Goal: Task Accomplishment & Management: Complete application form

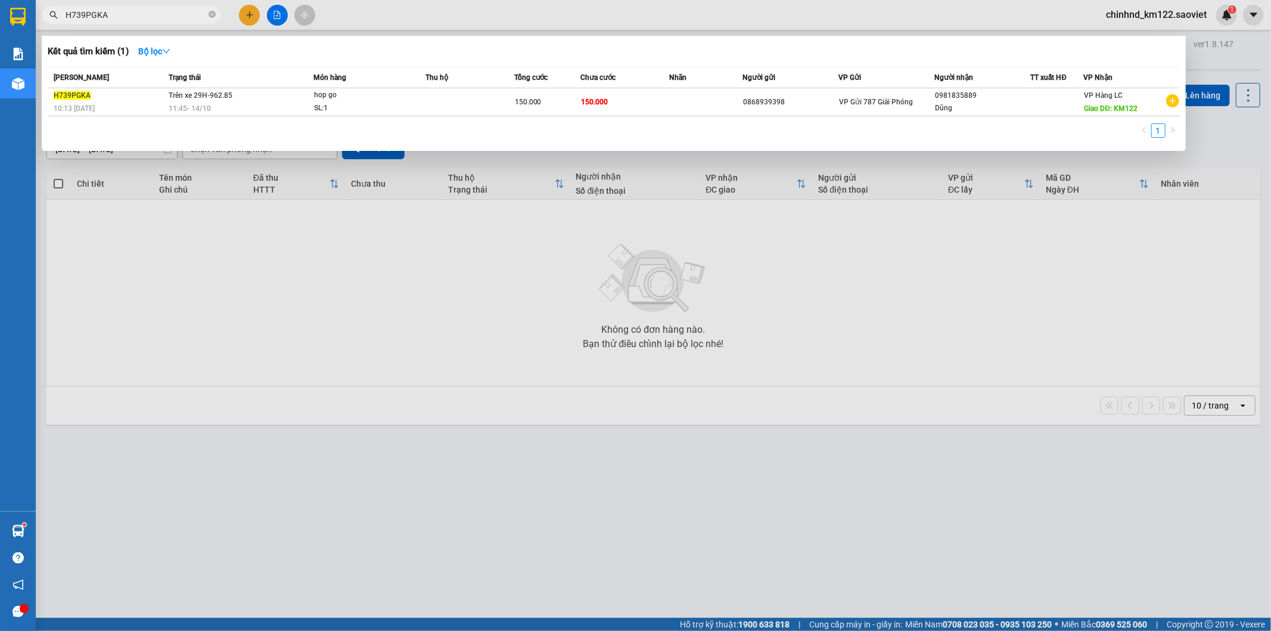
click at [413, 243] on div at bounding box center [635, 315] width 1271 height 631
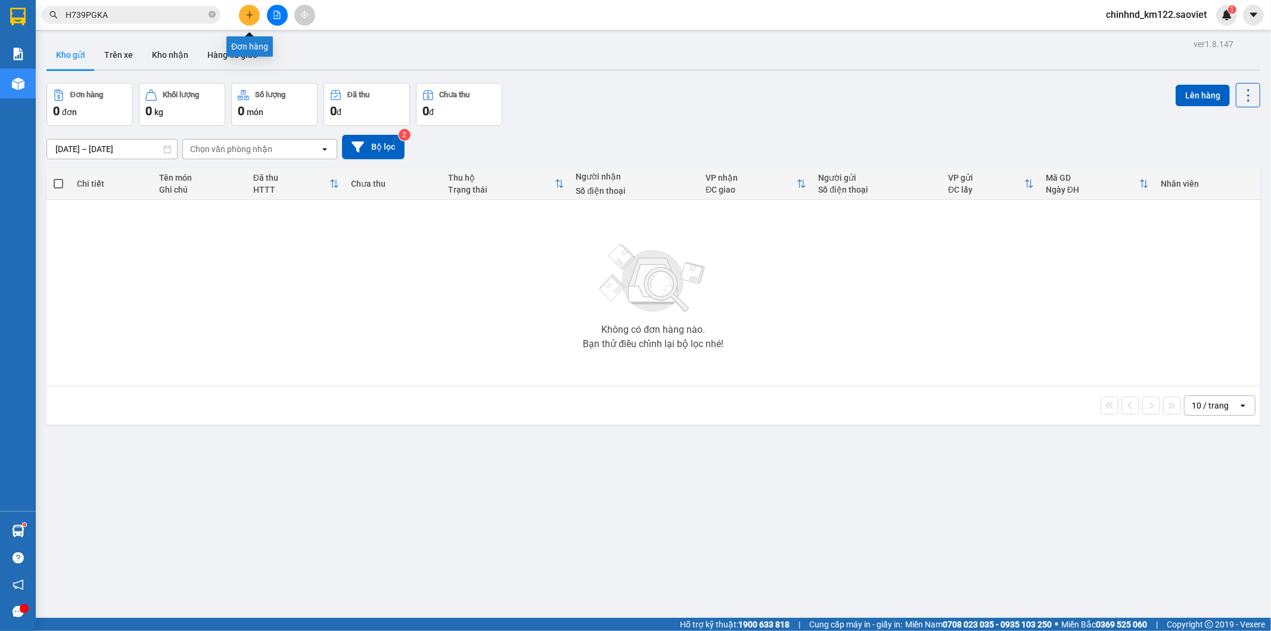
click at [253, 14] on icon "plus" at bounding box center [250, 15] width 8 height 8
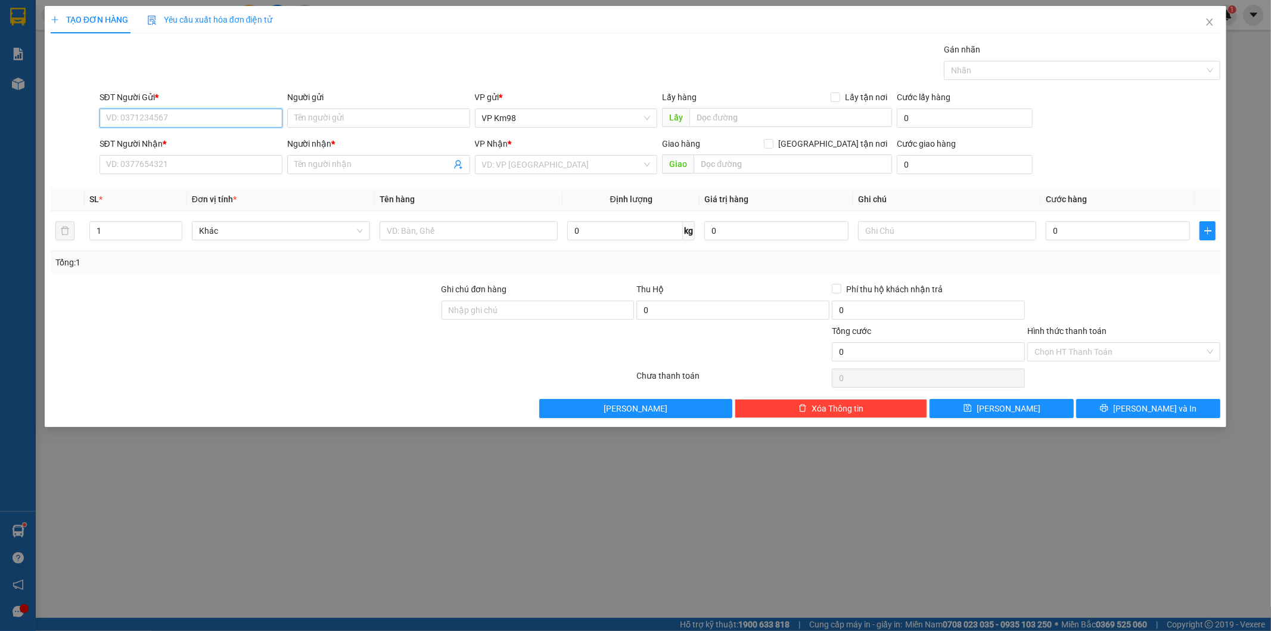
click at [172, 115] on input "SĐT Người Gửi *" at bounding box center [191, 117] width 183 height 19
type input "0966730096"
click at [213, 141] on div "0966730096 - kt" at bounding box center [191, 141] width 169 height 13
type input "kt"
type input "0968592389"
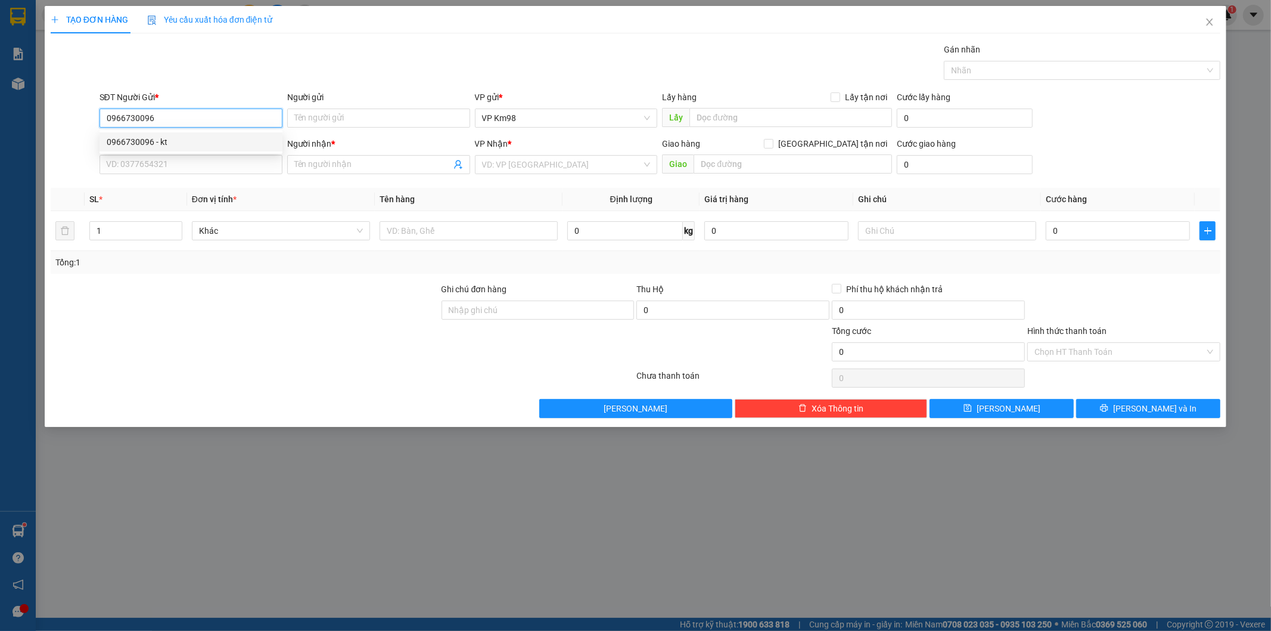
type input "kt"
type input "0966730096"
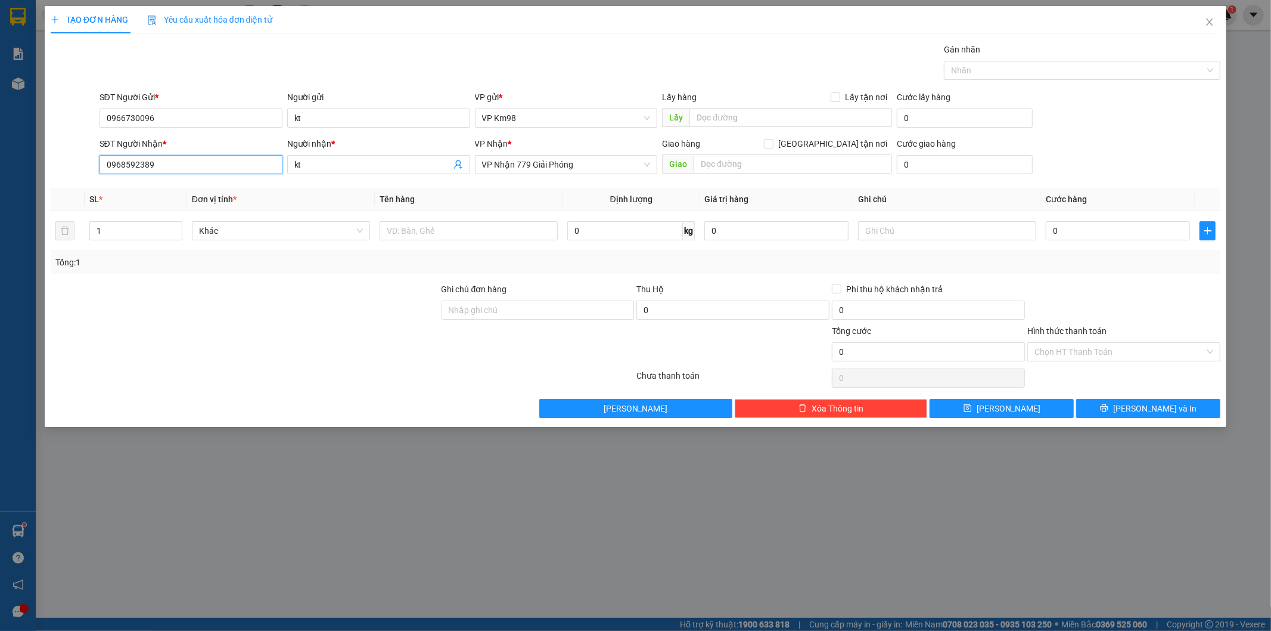
click at [204, 163] on input "0968592389" at bounding box center [191, 164] width 183 height 19
type input "0"
click at [182, 162] on input "0984523568" at bounding box center [191, 164] width 183 height 19
type input "0984523568"
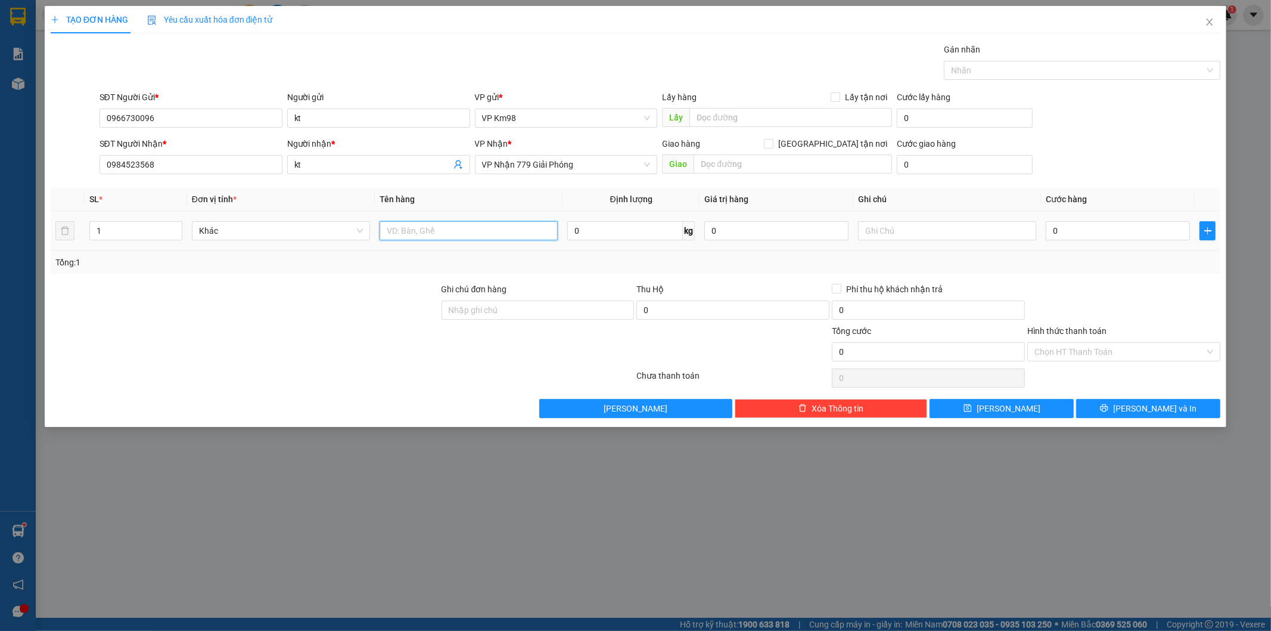
click at [408, 227] on input "text" at bounding box center [469, 230] width 178 height 19
type input "taỉ vàng"
click at [1135, 236] on input "0" at bounding box center [1118, 230] width 144 height 19
type input "5"
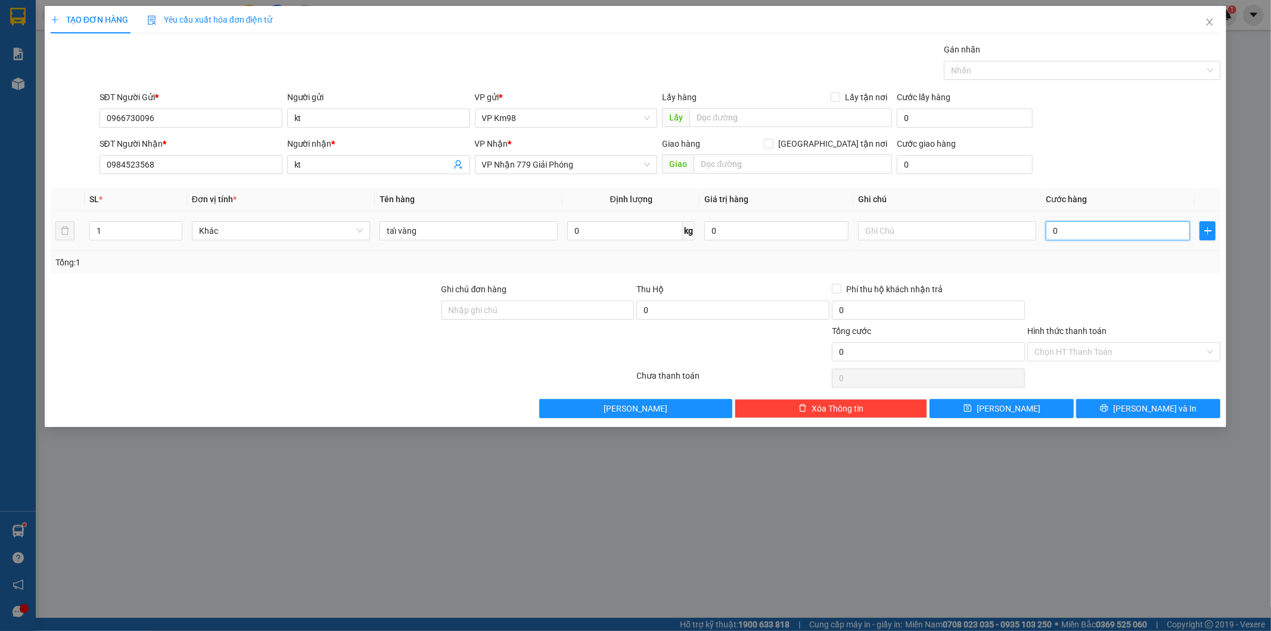
type input "5"
type input "50"
type input "500"
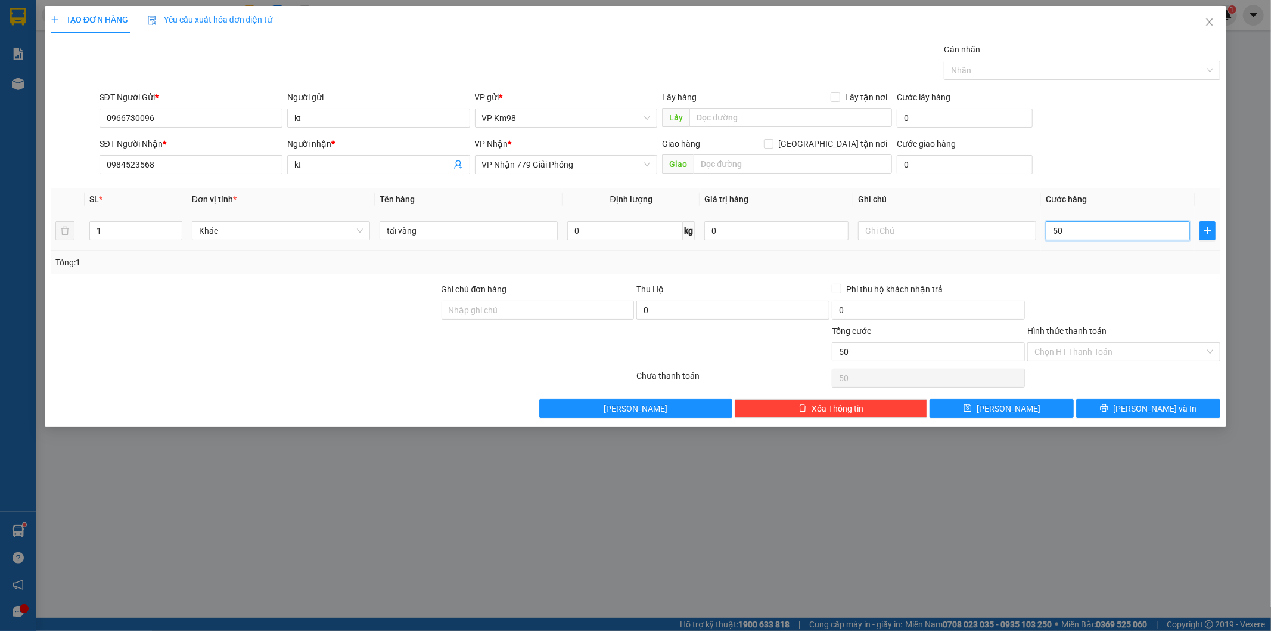
type input "500"
type input "5.000"
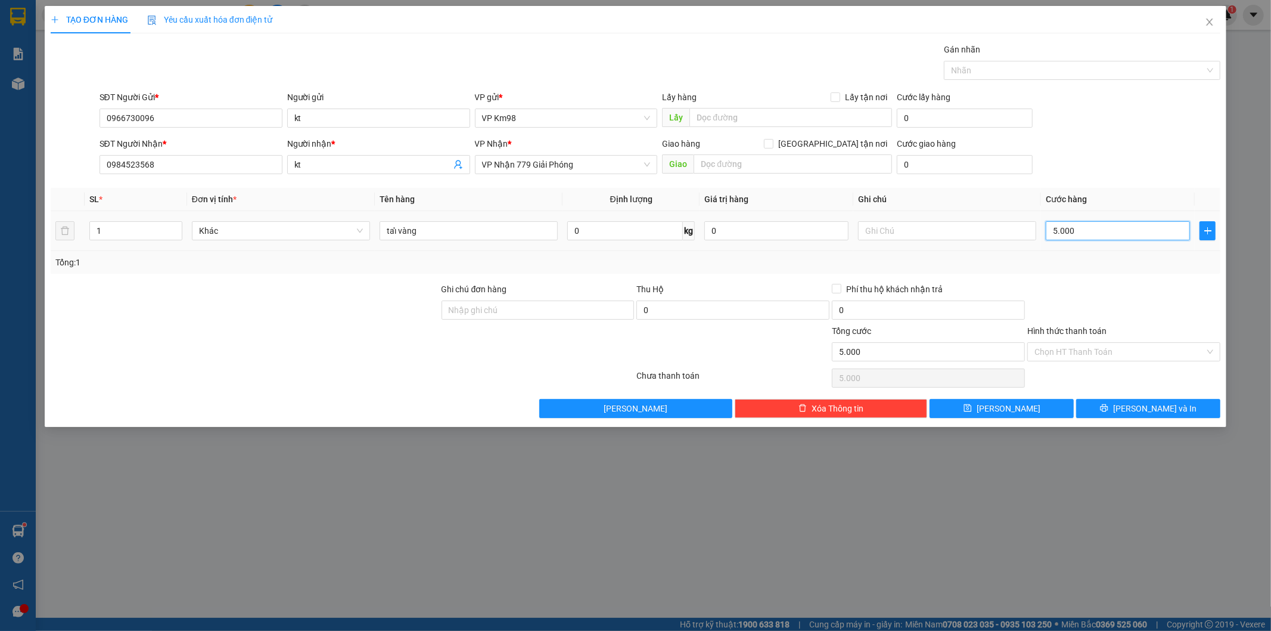
type input "50.000"
click at [1155, 411] on span "[PERSON_NAME] và In" at bounding box center [1154, 408] width 83 height 13
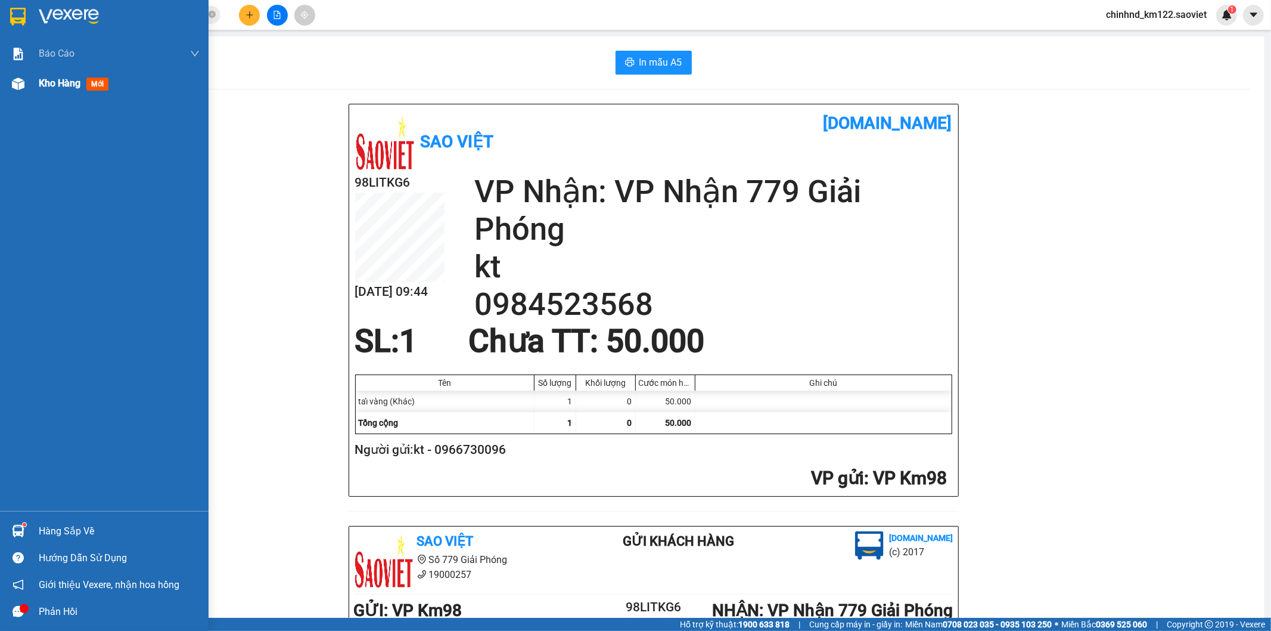
click at [80, 97] on div "Kho hàng mới" at bounding box center [119, 84] width 161 height 30
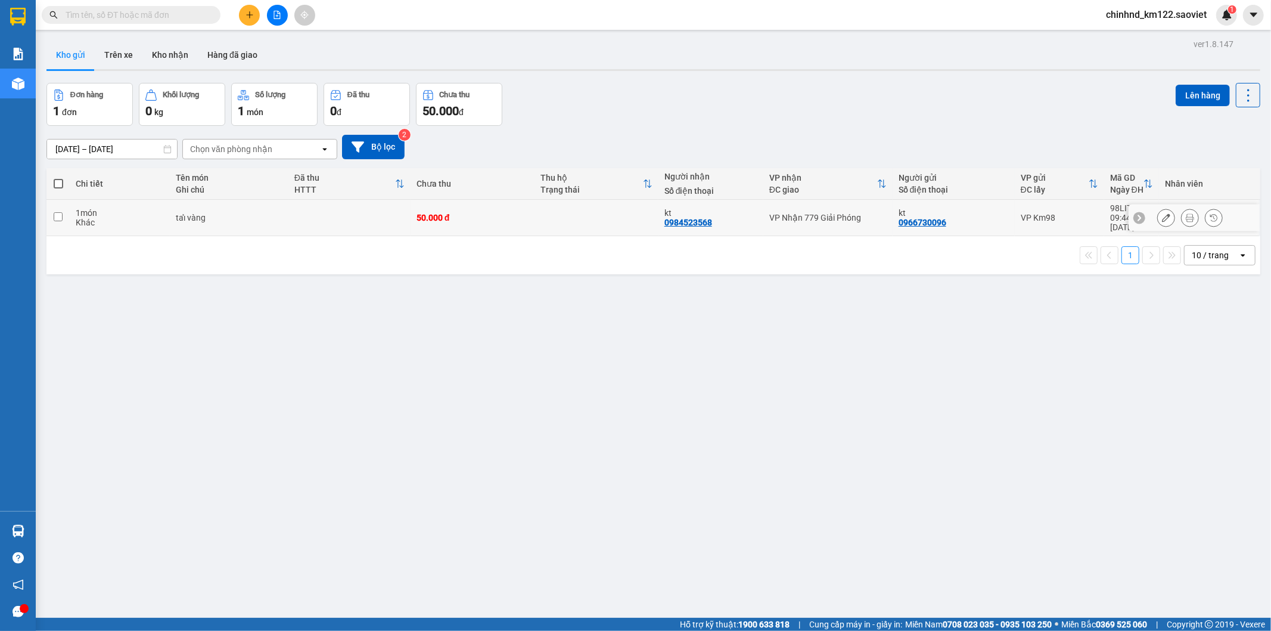
click at [1186, 215] on icon at bounding box center [1190, 217] width 8 height 8
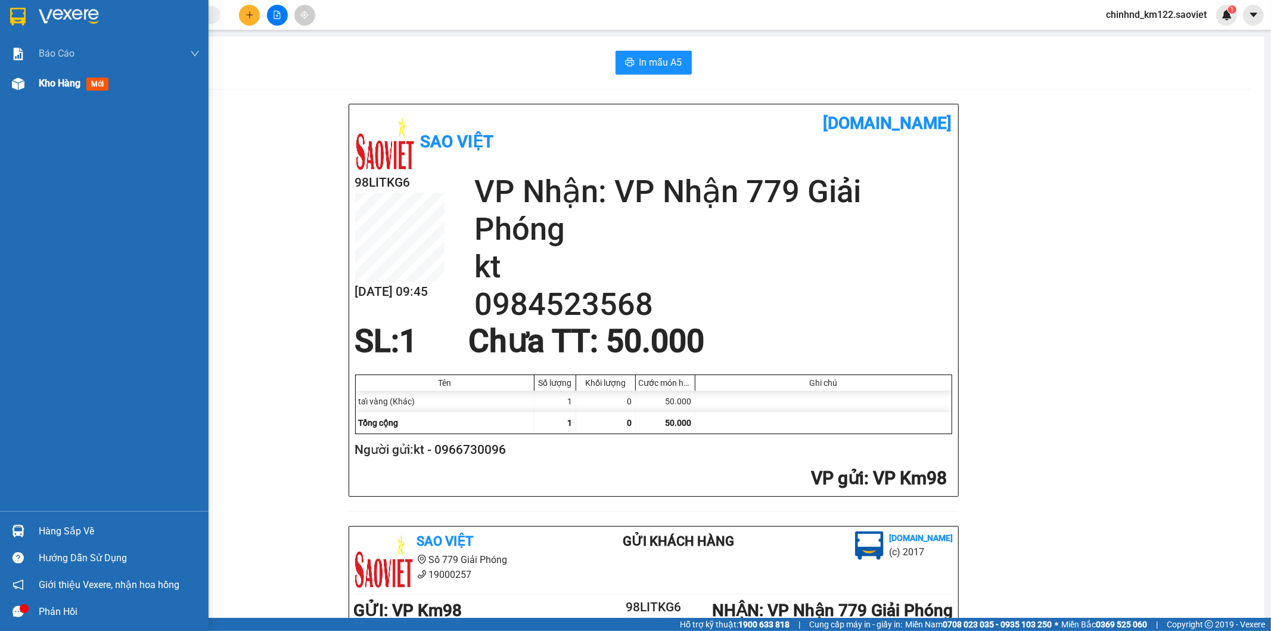
click at [55, 93] on div "Kho hàng mới" at bounding box center [119, 84] width 161 height 30
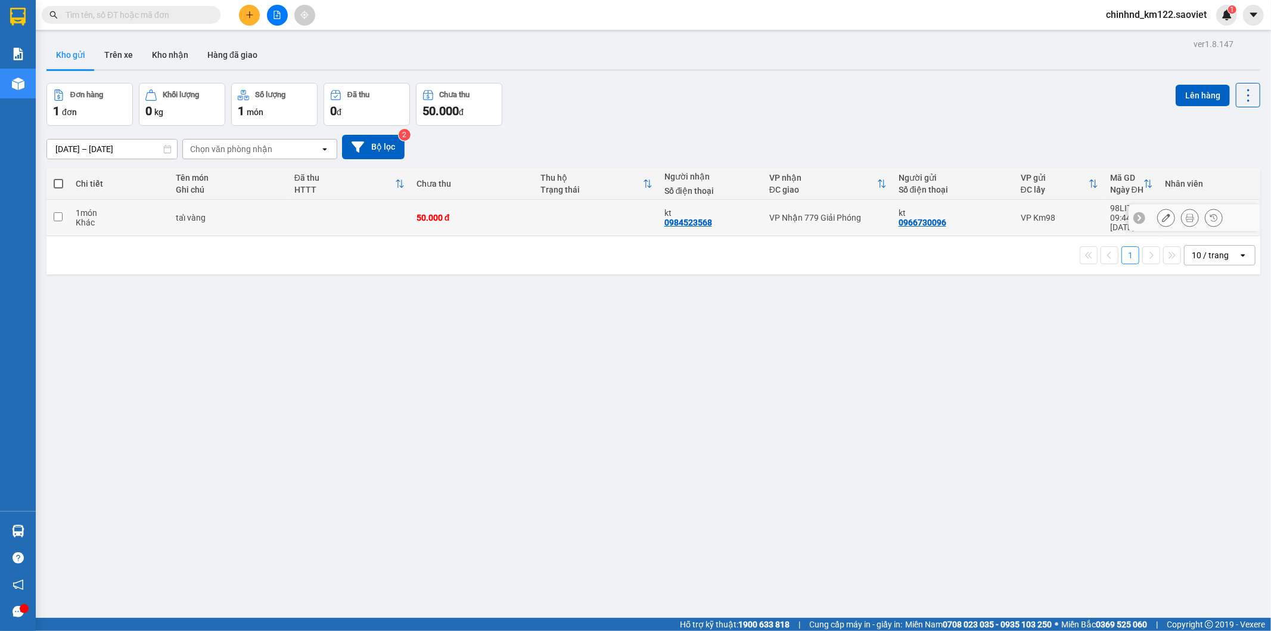
click at [1147, 215] on div at bounding box center [1194, 217] width 131 height 27
drag, startPoint x: 1158, startPoint y: 212, endPoint x: 1099, endPoint y: 218, distance: 59.3
click at [1162, 215] on icon at bounding box center [1166, 217] width 8 height 8
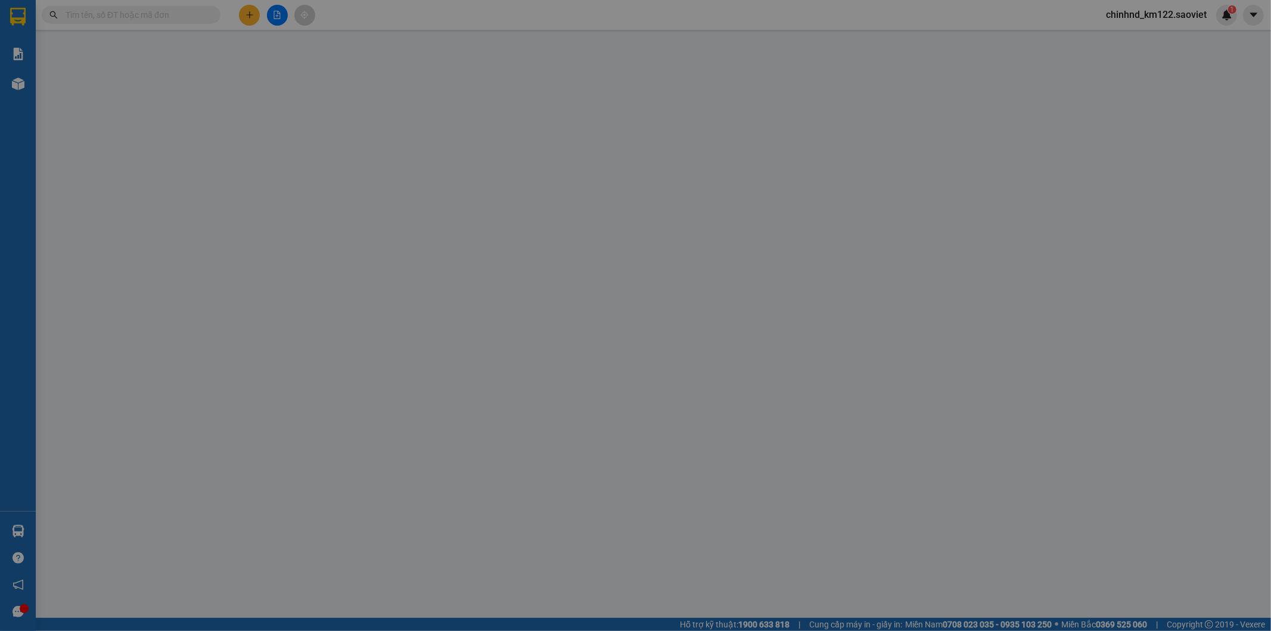
type input "0966730096"
type input "kt"
type input "0984523568"
type input "kt"
type input "0"
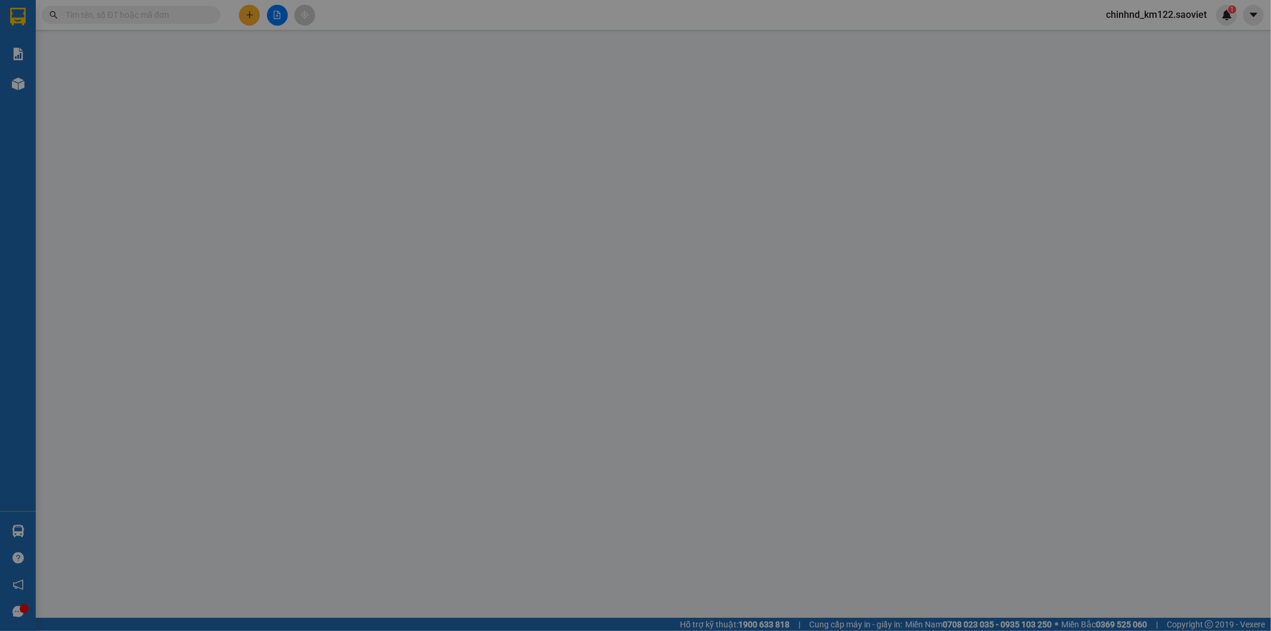
type input "50.000"
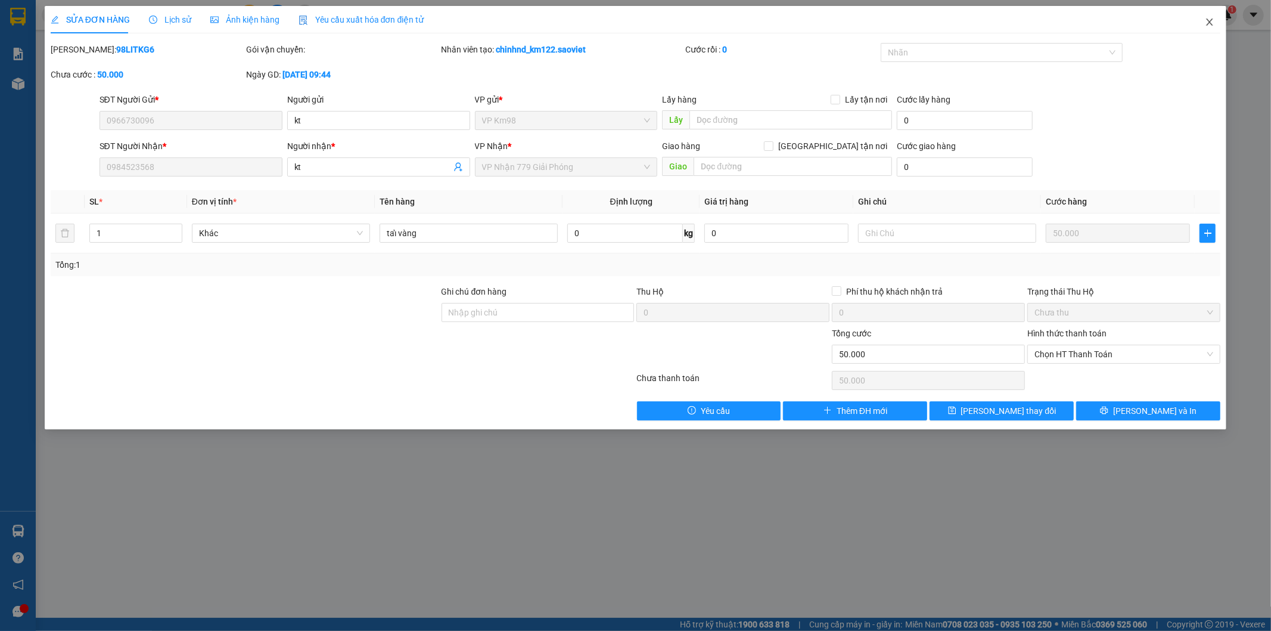
click at [1212, 18] on icon "close" at bounding box center [1210, 22] width 10 height 10
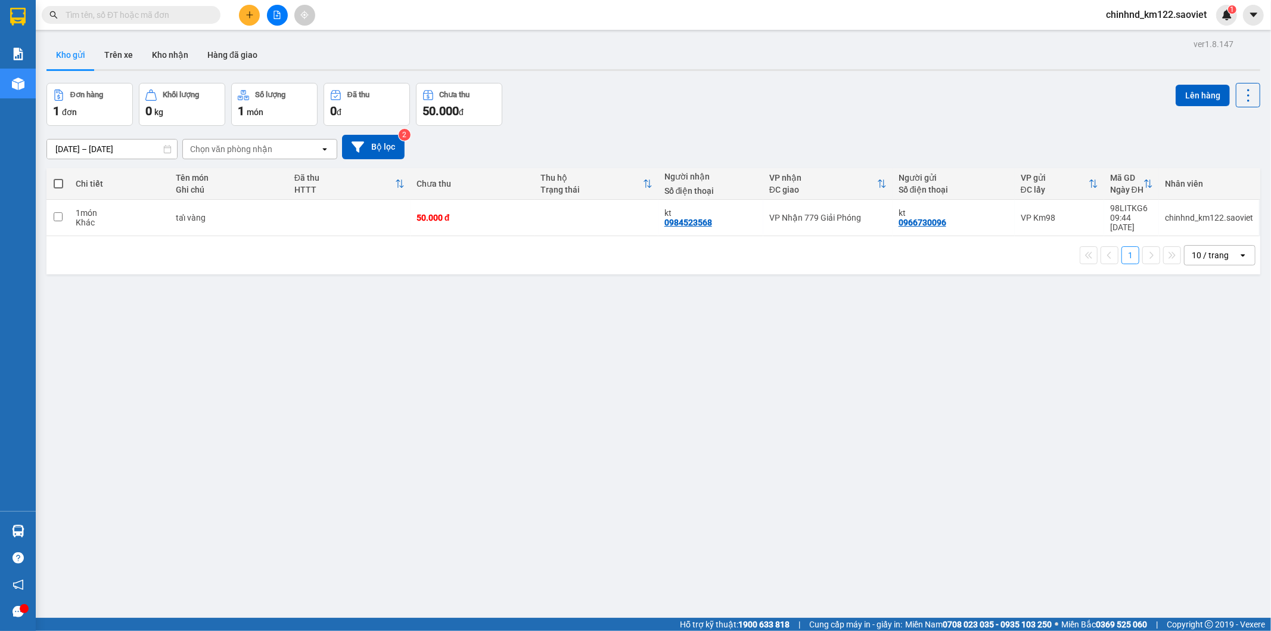
click at [1152, 16] on span "chinhnd_km122.saoviet" at bounding box center [1157, 14] width 120 height 15
click at [1151, 38] on span "Đăng xuất" at bounding box center [1163, 36] width 94 height 13
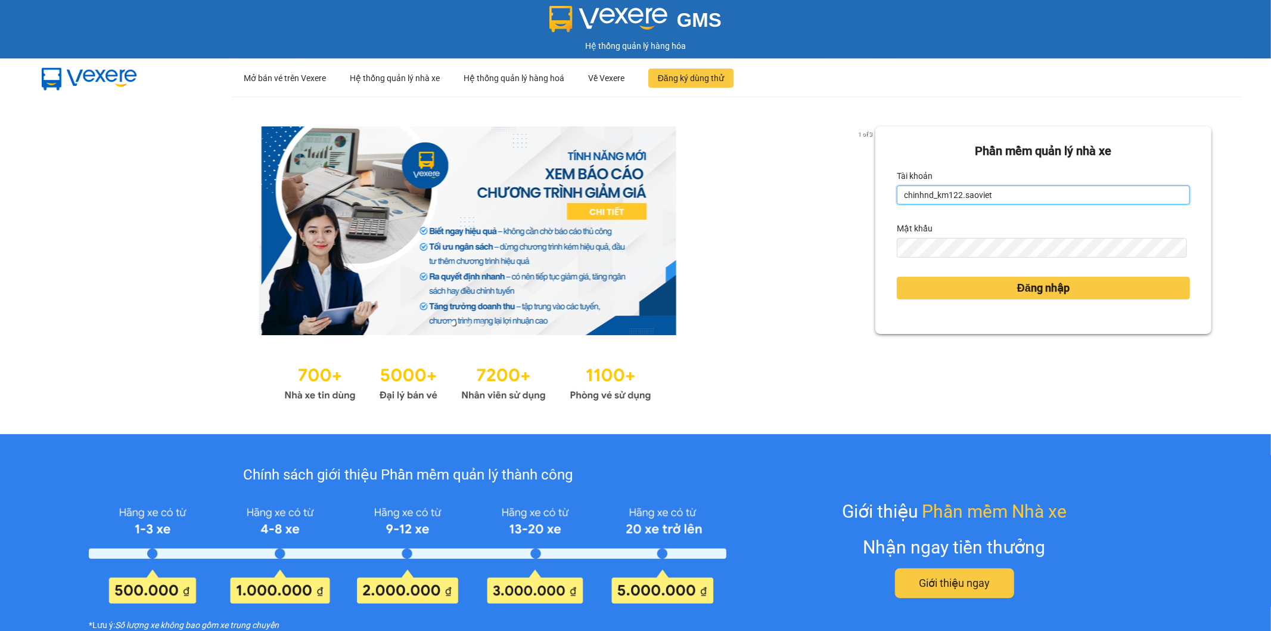
click at [1032, 200] on input "chinhnd_km122.saoviet" at bounding box center [1043, 194] width 293 height 19
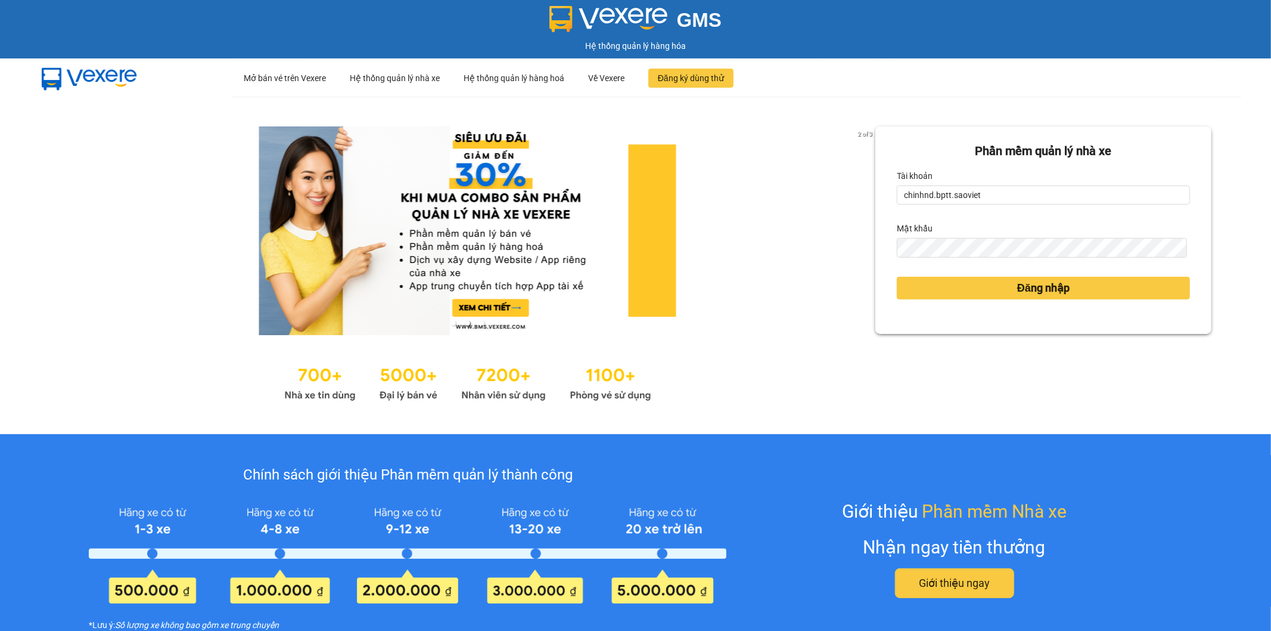
drag, startPoint x: 1029, startPoint y: 269, endPoint x: 1029, endPoint y: 281, distance: 11.9
click at [1029, 272] on form "Phần mềm quản lý nhà xe Tài khoản chinhnd.bptt.saoviet Mật khẩu Đăng nhập" at bounding box center [1043, 230] width 293 height 176
click at [1029, 281] on span "Đăng nhập" at bounding box center [1043, 288] width 52 height 17
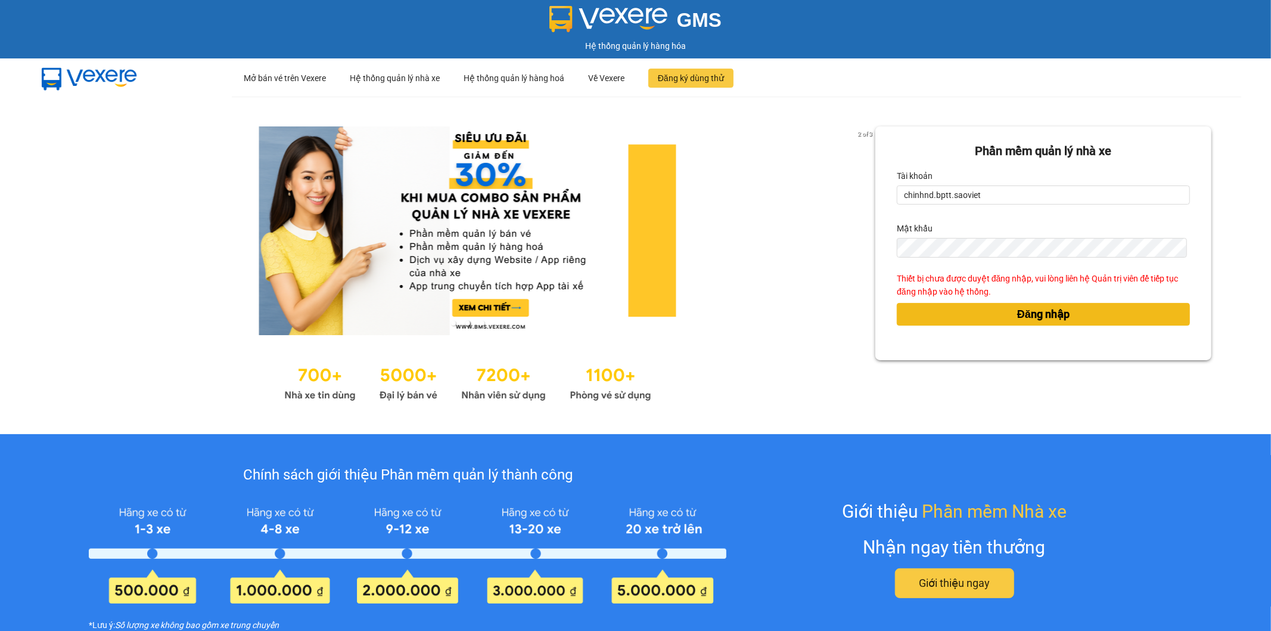
click at [1121, 313] on button "Đăng nhập" at bounding box center [1043, 314] width 293 height 23
click at [1086, 311] on button "Đăng nhập" at bounding box center [1043, 314] width 293 height 23
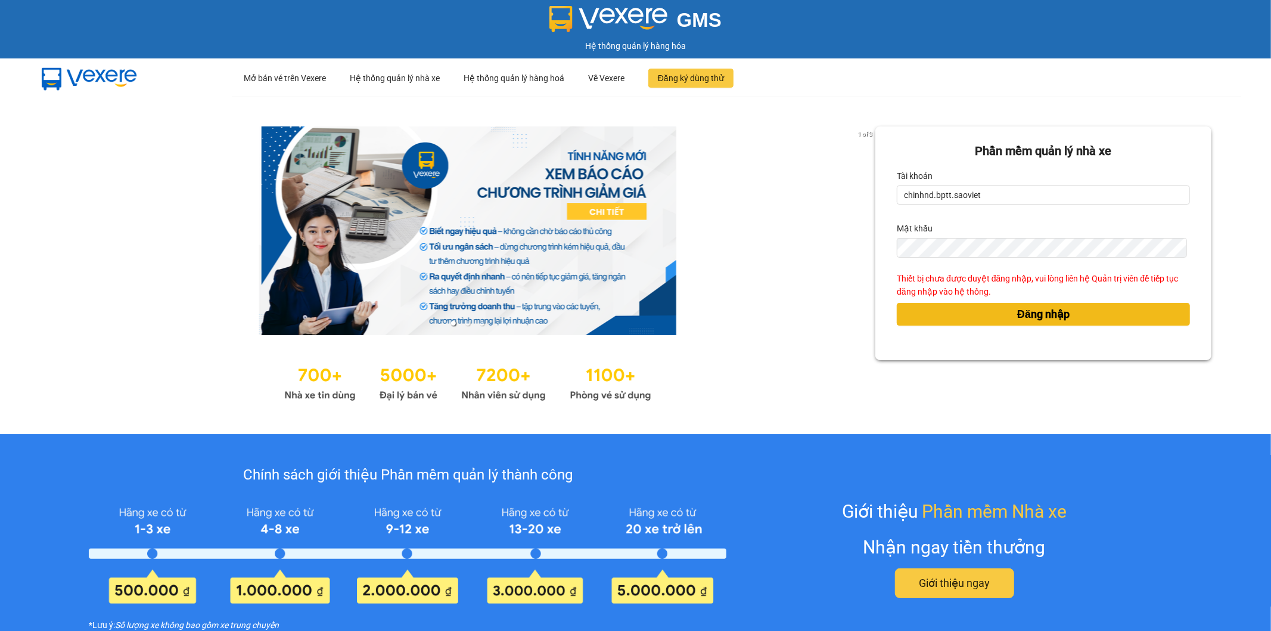
click at [1035, 307] on span "Đăng nhập" at bounding box center [1043, 314] width 52 height 17
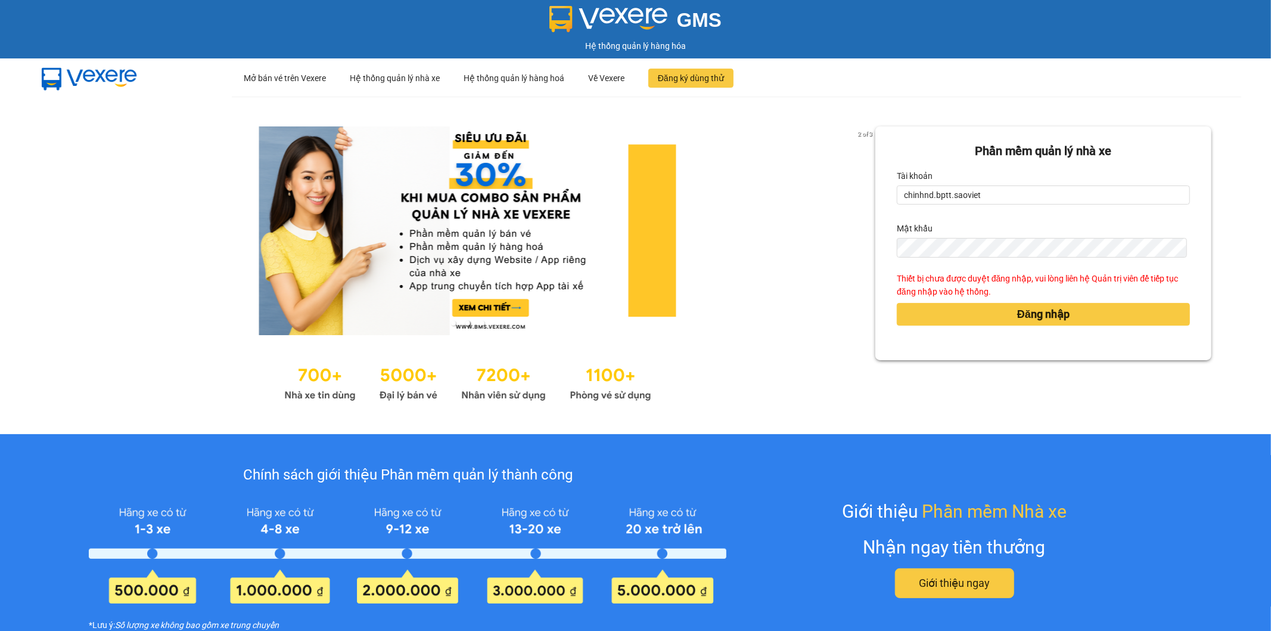
click at [1206, 85] on ul "··· Mở bán vé trên Vexere ··· Hệ thống quản lý nhà xe ··· Hệ thống quản lý hàng…" at bounding box center [737, 77] width 1010 height 39
click at [1076, 185] on div "Tài khoản" at bounding box center [1043, 175] width 293 height 19
click at [1075, 194] on input "chinhnd.bptt.saoviet" at bounding box center [1043, 194] width 293 height 19
type input "chinhnd_km122.saoviet"
click at [1091, 303] on button "Đăng nhập" at bounding box center [1043, 314] width 293 height 23
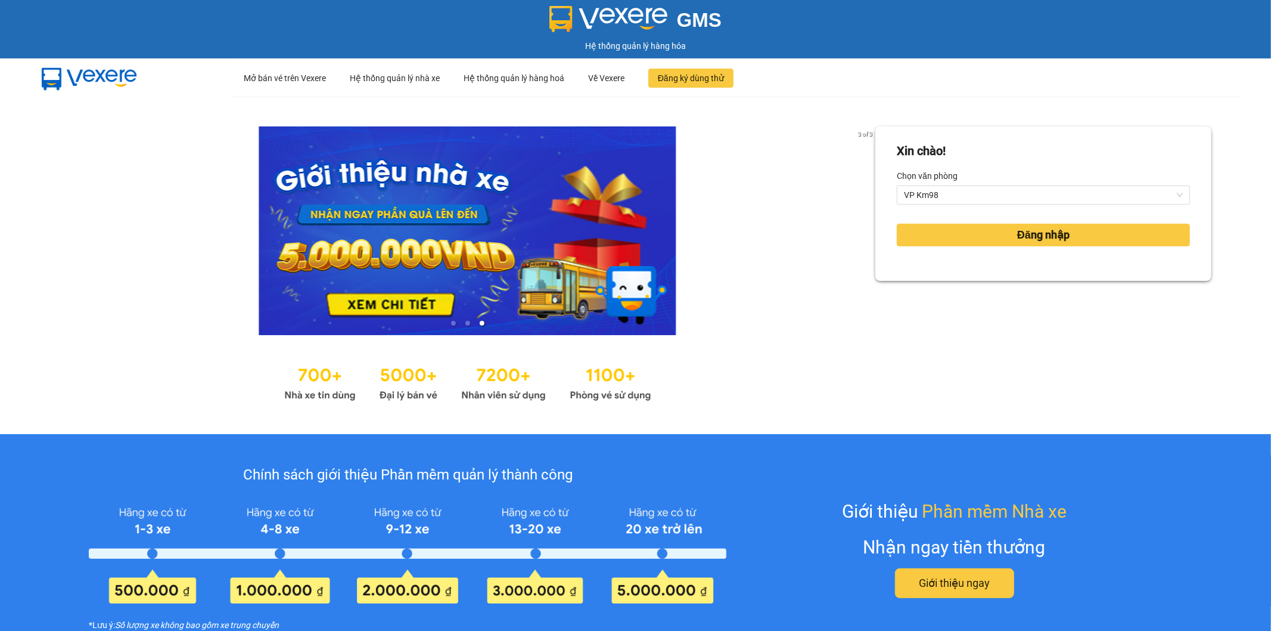
click at [1060, 182] on div "Chọn văn phòng" at bounding box center [1043, 175] width 293 height 19
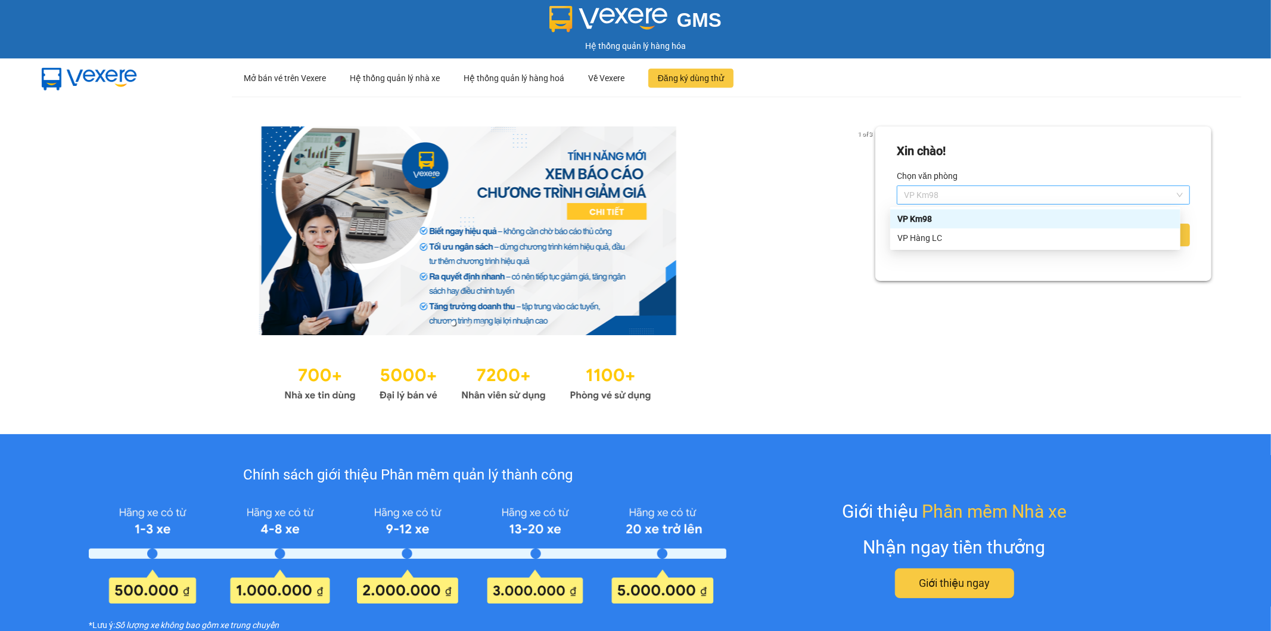
click at [1059, 191] on span "VP Km98" at bounding box center [1043, 195] width 279 height 18
click at [931, 241] on div "VP Hàng LC" at bounding box center [1036, 237] width 276 height 13
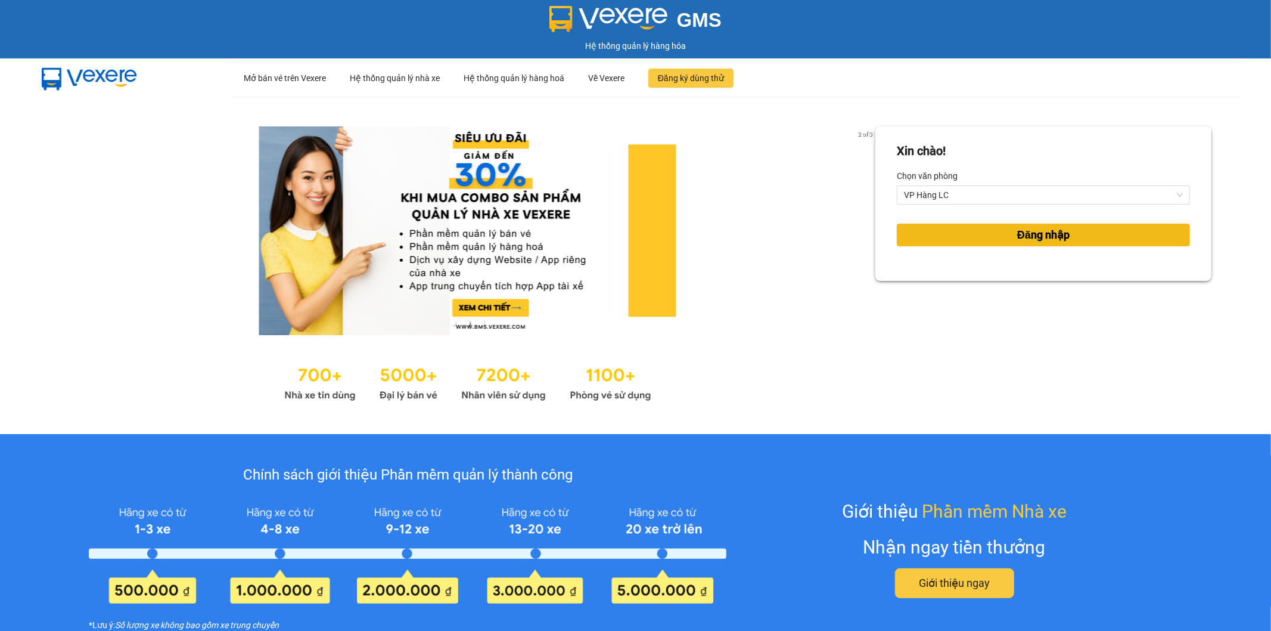
click at [948, 232] on button "Đăng nhập" at bounding box center [1043, 235] width 293 height 23
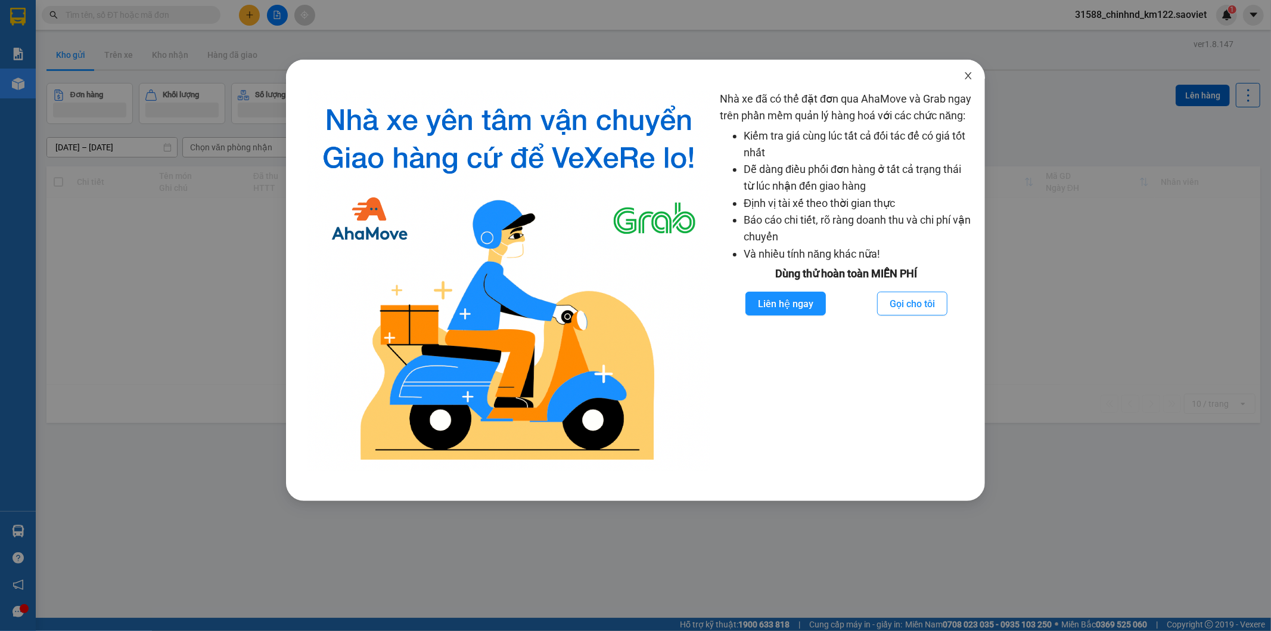
drag, startPoint x: 973, startPoint y: 76, endPoint x: 395, endPoint y: 85, distance: 578.2
click at [969, 80] on icon "close" at bounding box center [969, 76] width 10 height 10
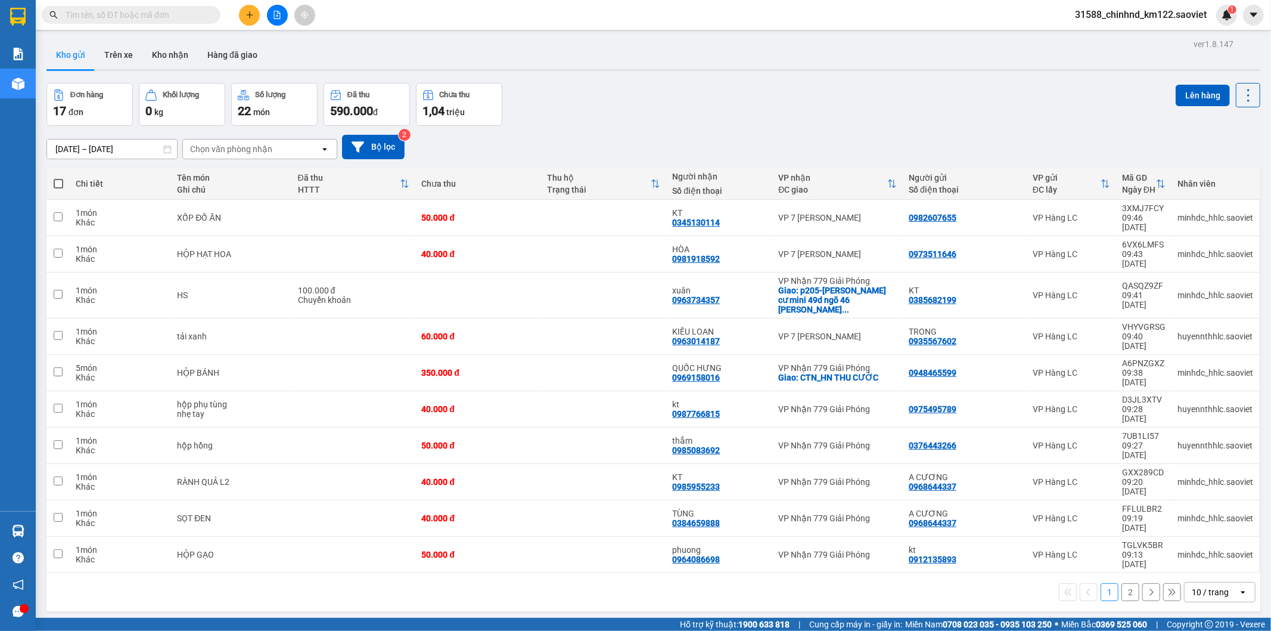
click at [142, 15] on input "text" at bounding box center [136, 14] width 141 height 13
paste input "0984523568"
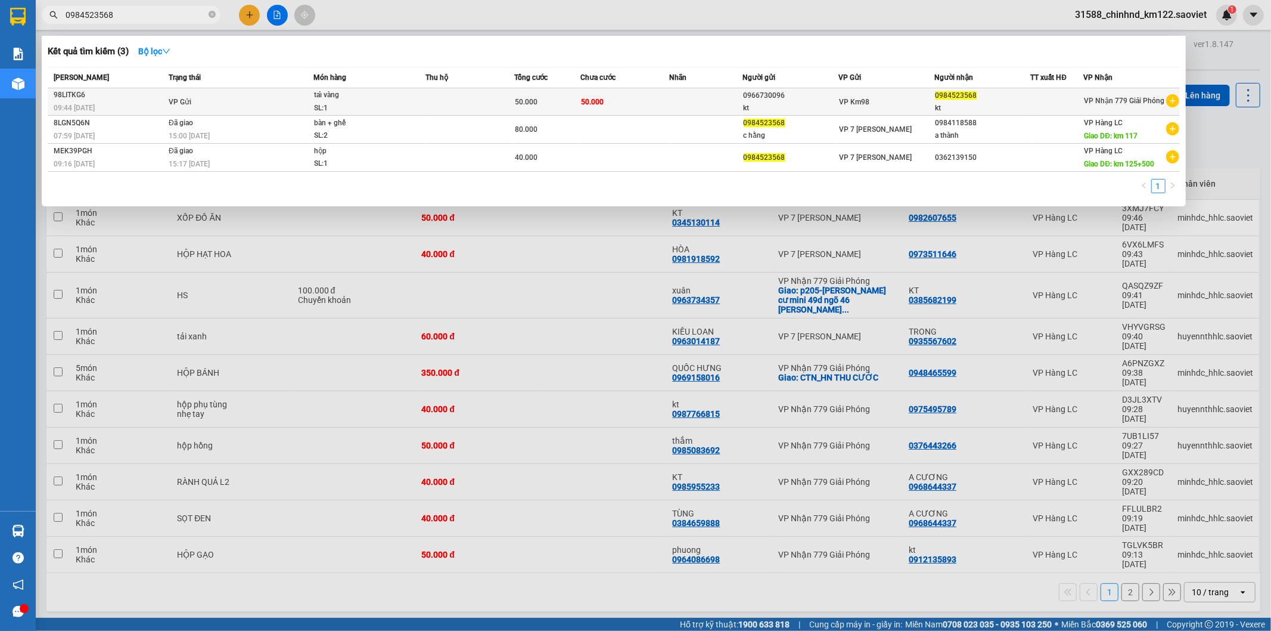
type input "0984523568"
click at [438, 104] on td at bounding box center [470, 101] width 89 height 27
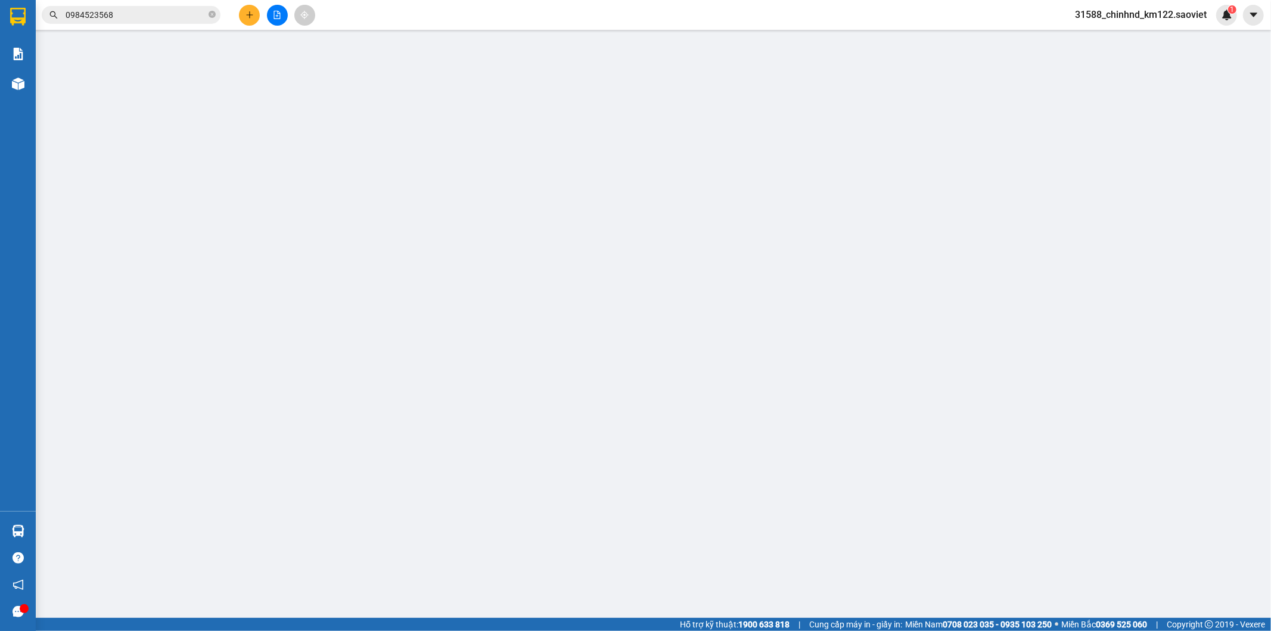
type input "0966730096"
type input "kt"
type input "0984523568"
type input "kt"
type input "0"
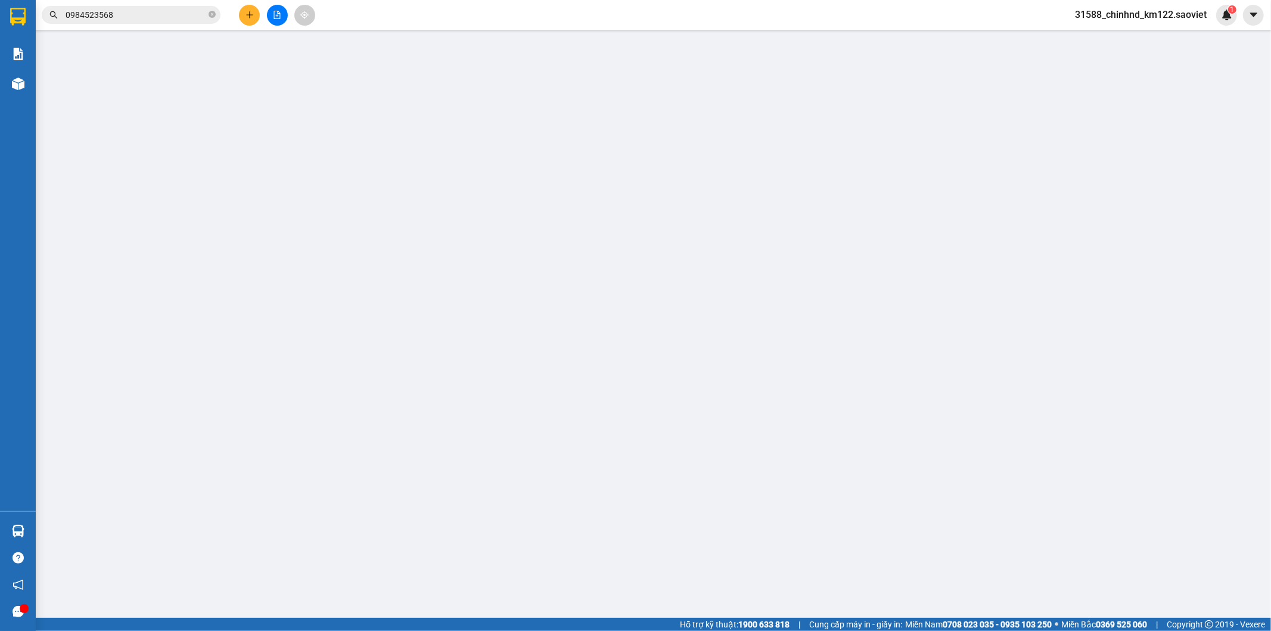
type input "50.000"
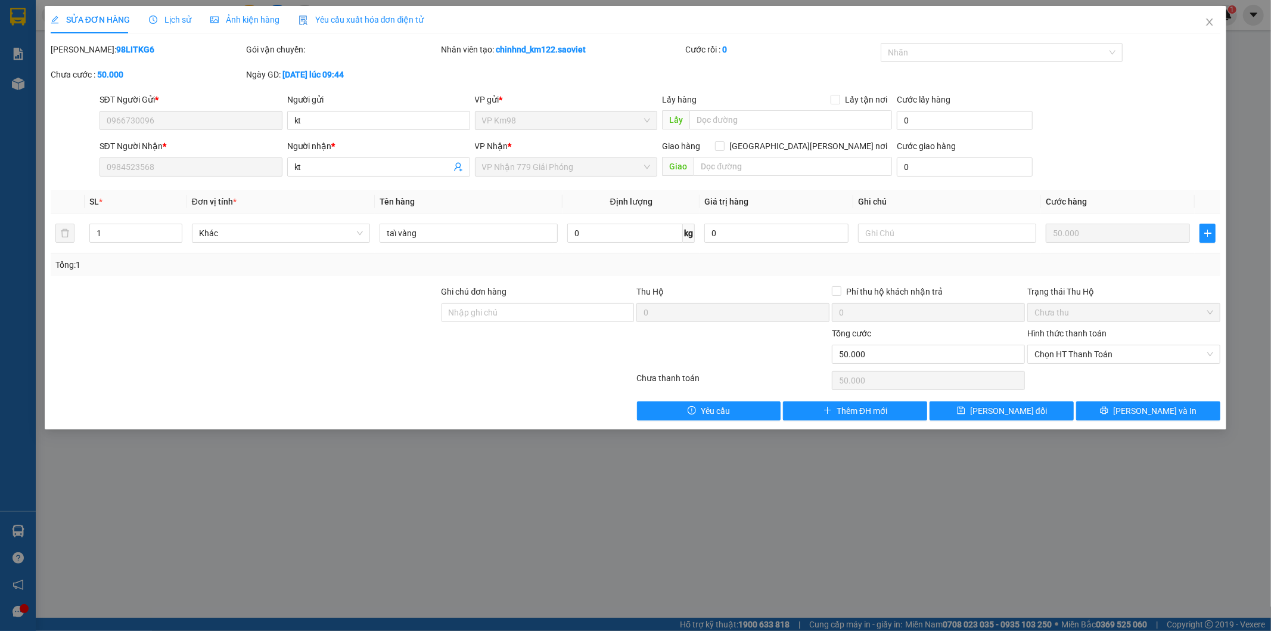
click at [573, 169] on span "VP Nhận 779 Giải Phóng" at bounding box center [566, 167] width 169 height 18
click at [1210, 24] on icon "close" at bounding box center [1210, 22] width 10 height 10
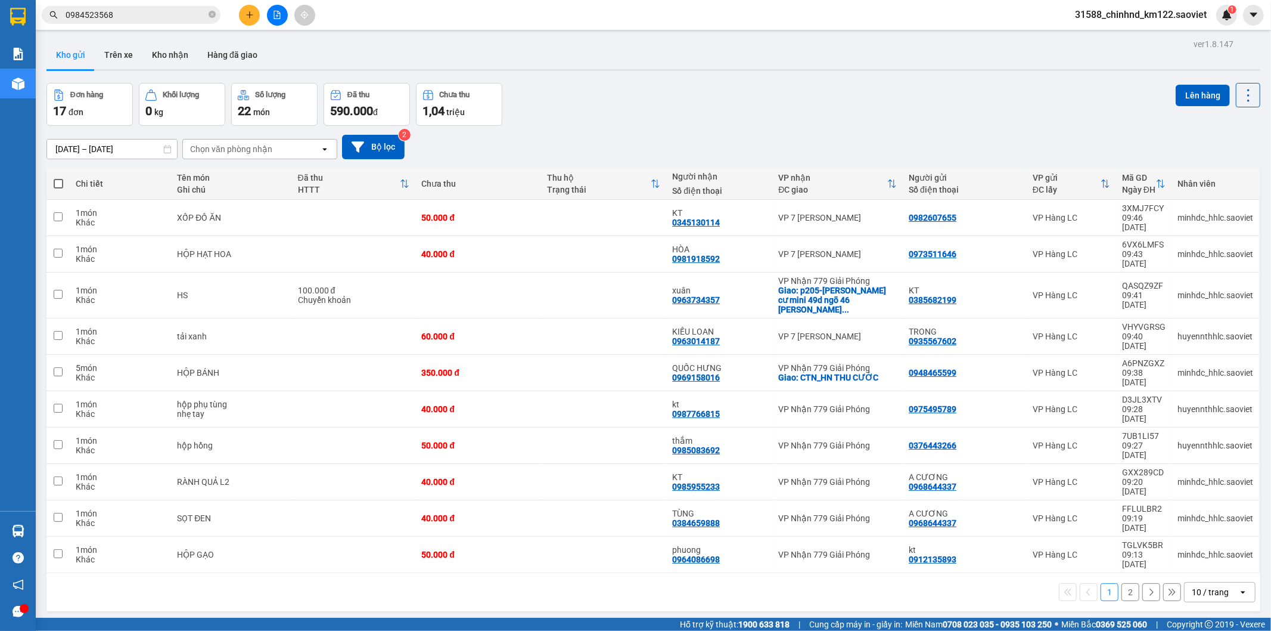
click at [1169, 28] on div "Kết quả tìm kiếm ( 3 ) Bộ lọc Mã ĐH Trạng thái Món hàng Thu hộ Tổng cước Chưa c…" at bounding box center [635, 15] width 1271 height 30
click at [1169, 23] on div "31588_chinhnd_km122.saoviet 1" at bounding box center [1152, 15] width 172 height 21
click at [1174, 15] on span "31588_chinhnd_km122.saoviet" at bounding box center [1141, 14] width 151 height 15
click at [1118, 40] on span "Đăng xuất" at bounding box center [1147, 36] width 125 height 13
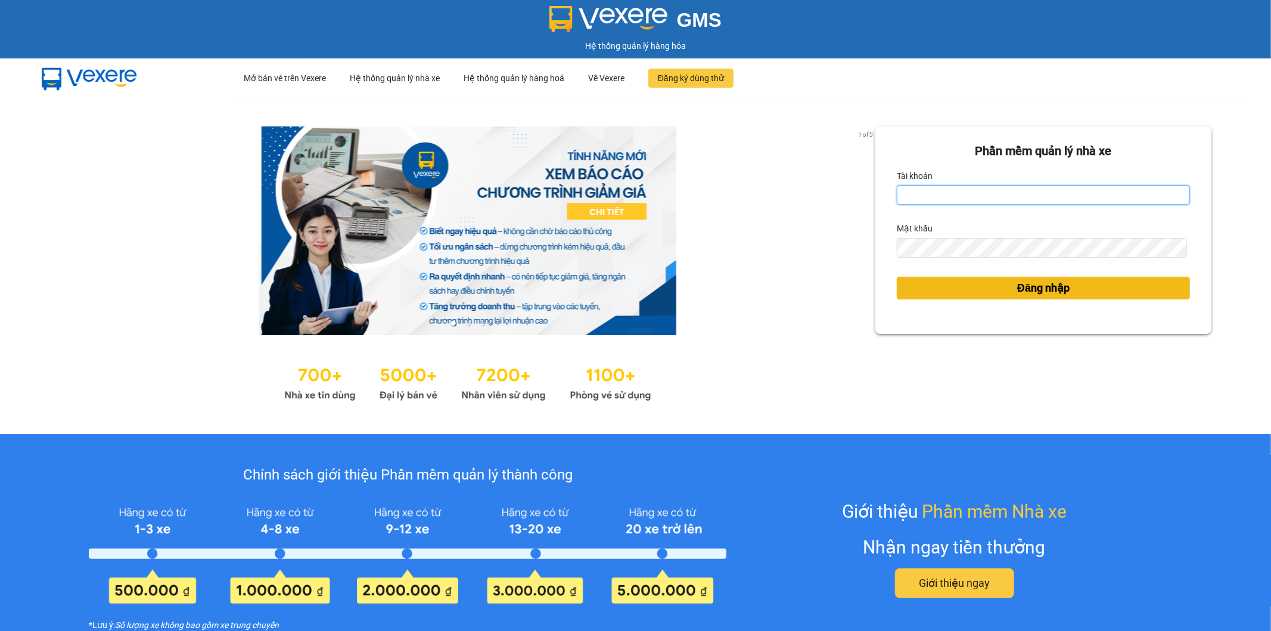
type input "chinhnd_km122.saoviet"
click at [1062, 287] on span "Đăng nhập" at bounding box center [1043, 288] width 52 height 17
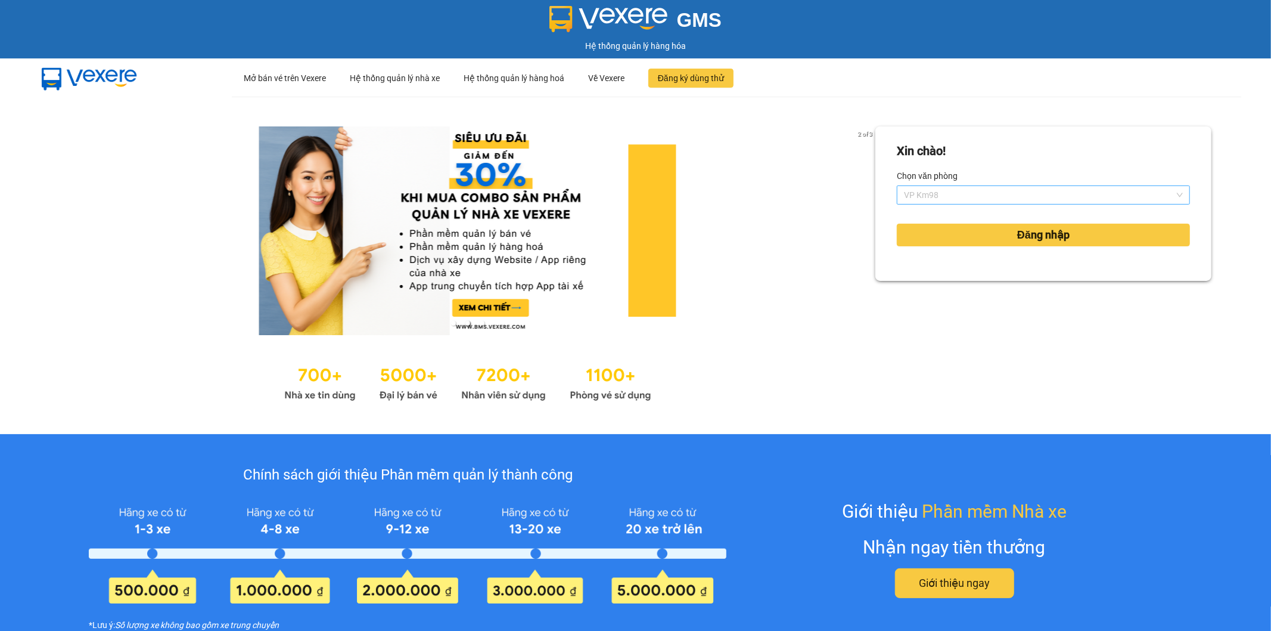
click at [1018, 193] on span "VP Km98" at bounding box center [1043, 195] width 279 height 18
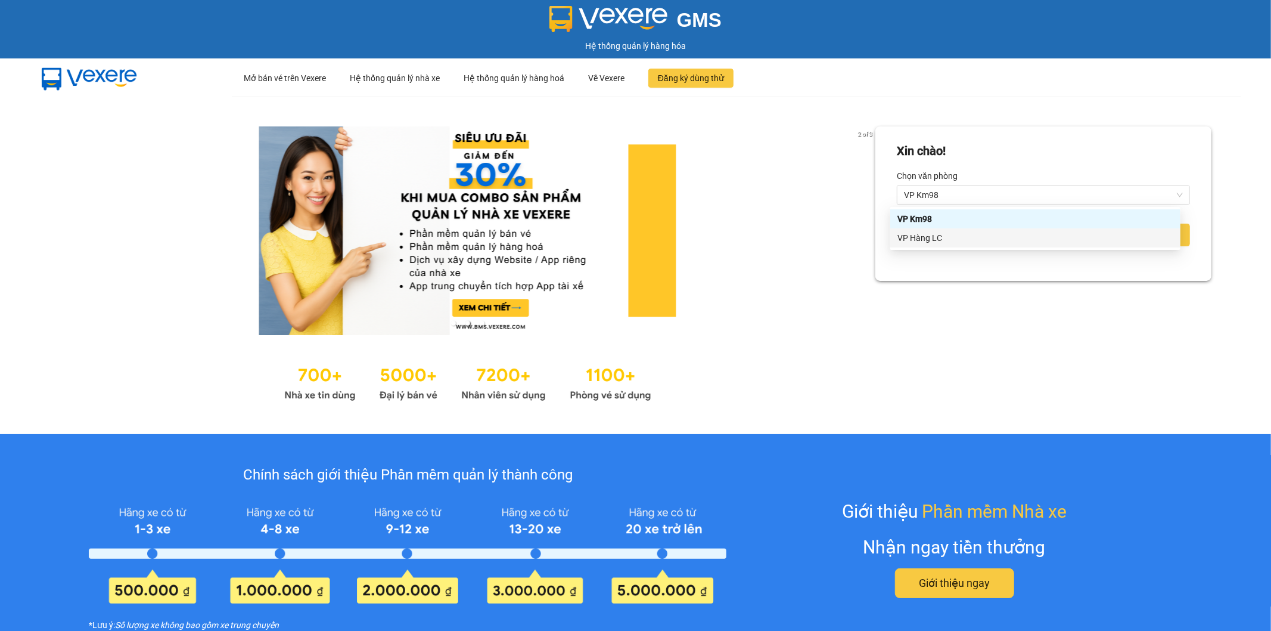
click at [1012, 306] on div "Xin chào! Chọn văn phòng VP Km98 Đăng nhập" at bounding box center [1044, 265] width 336 height 278
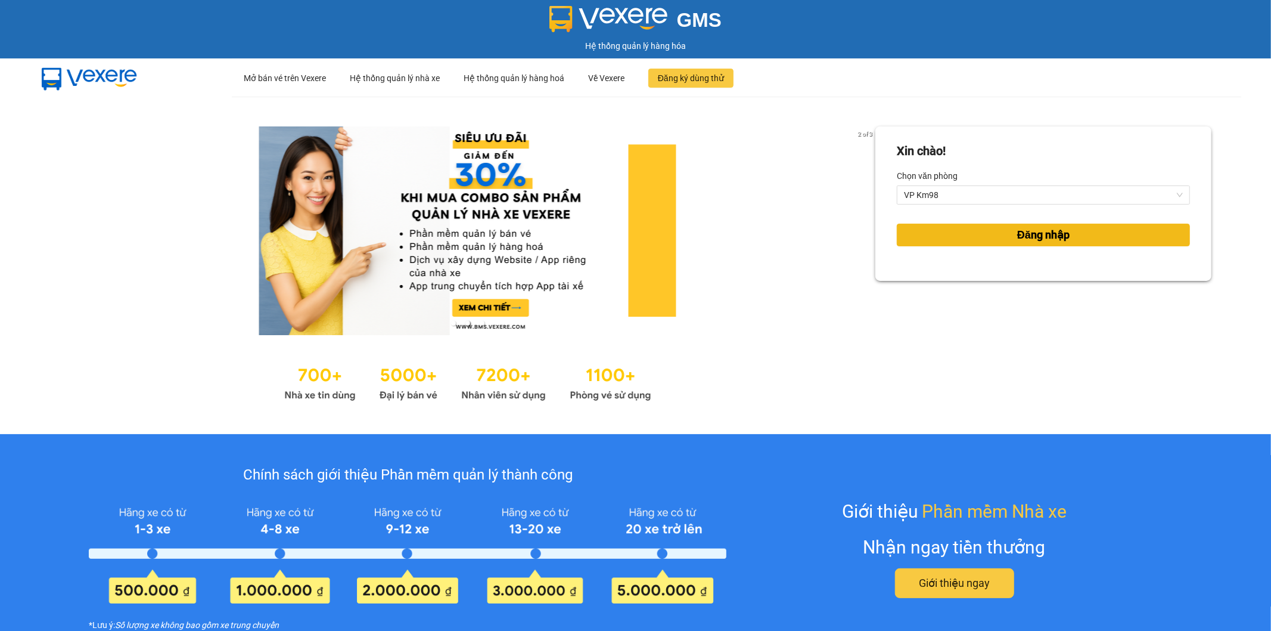
click at [1036, 239] on span "Đăng nhập" at bounding box center [1043, 235] width 52 height 17
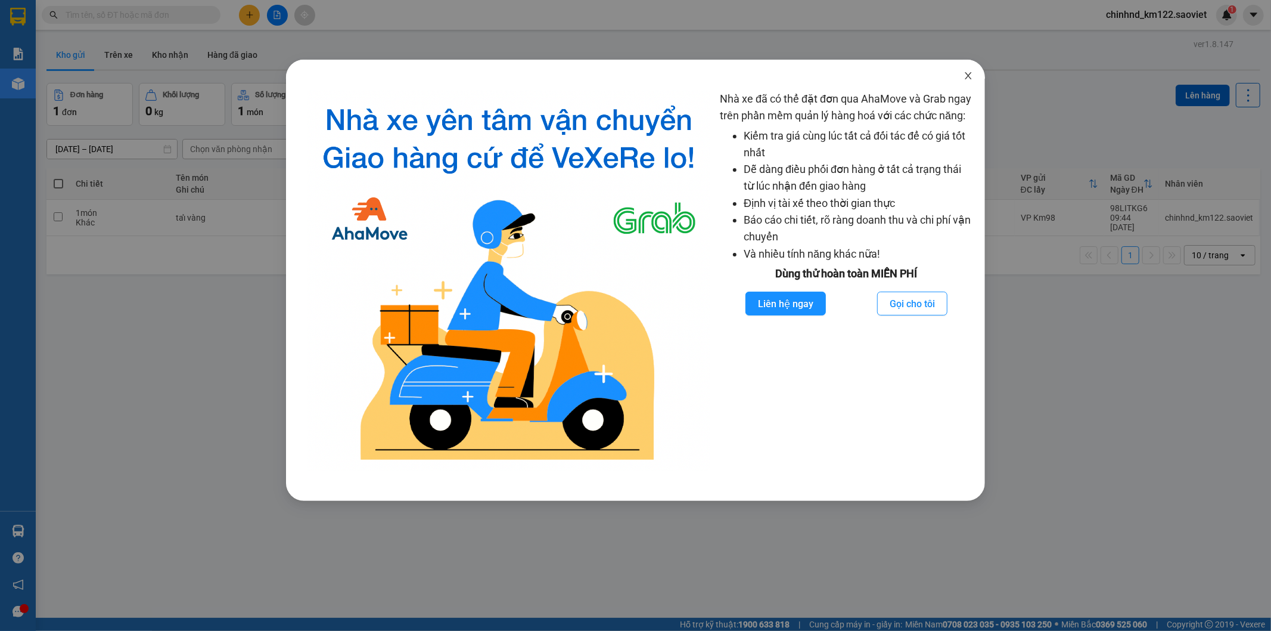
click at [979, 81] on span "Close" at bounding box center [968, 76] width 33 height 33
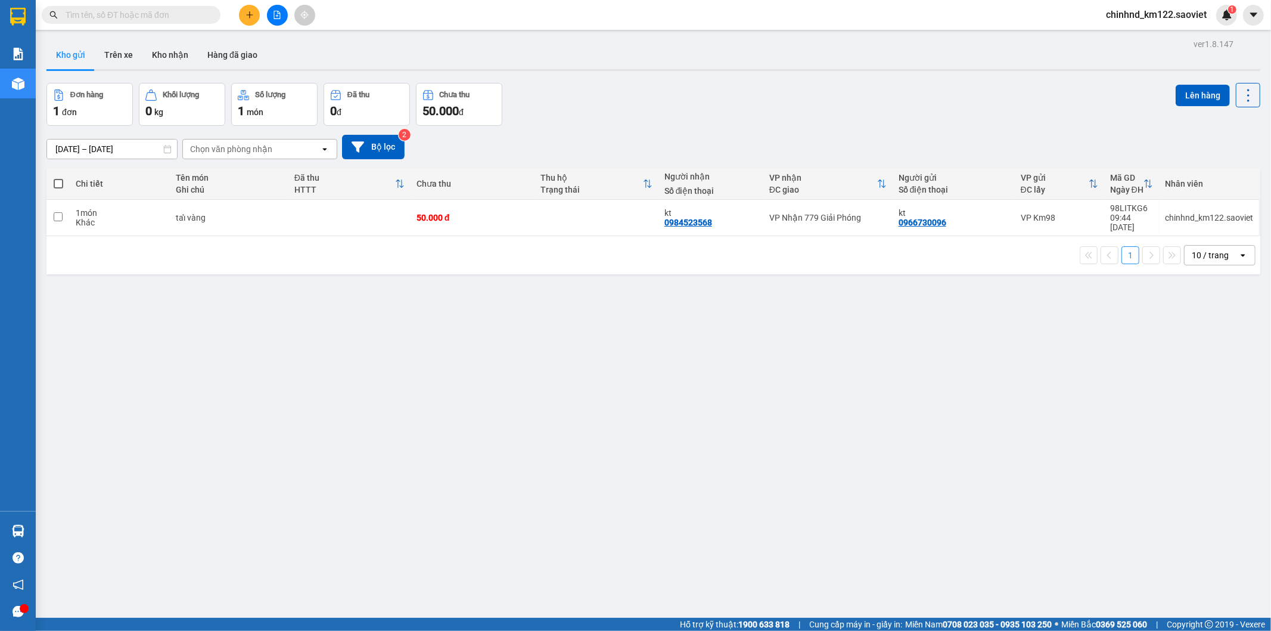
drag, startPoint x: 752, startPoint y: 401, endPoint x: 487, endPoint y: 223, distance: 319.6
click at [750, 401] on div "ver 1.8.147 Kho gửi Trên xe Kho nhận Hàng đã giao Đơn hàng 1 đơn Khối lượng 0 k…" at bounding box center [654, 351] width 1224 height 631
click at [118, 54] on button "Trên xe" at bounding box center [119, 55] width 48 height 29
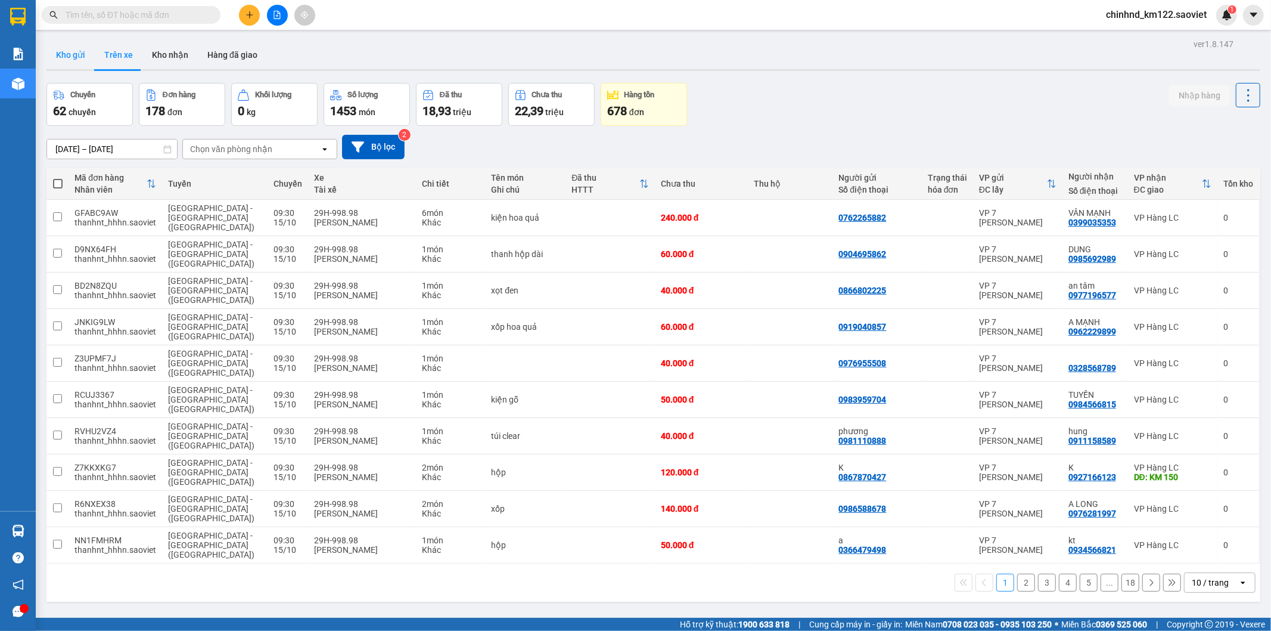
click at [63, 57] on button "Kho gửi" at bounding box center [70, 55] width 48 height 29
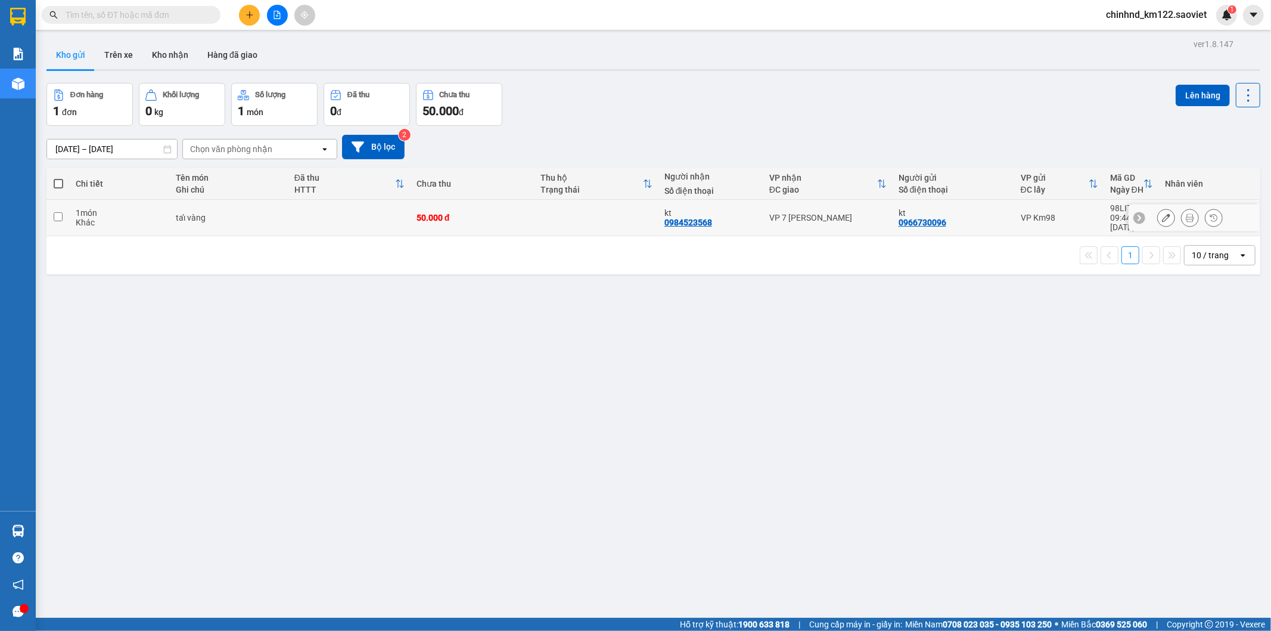
click at [1186, 216] on icon at bounding box center [1190, 217] width 8 height 8
